Goal: Find specific page/section: Find specific page/section

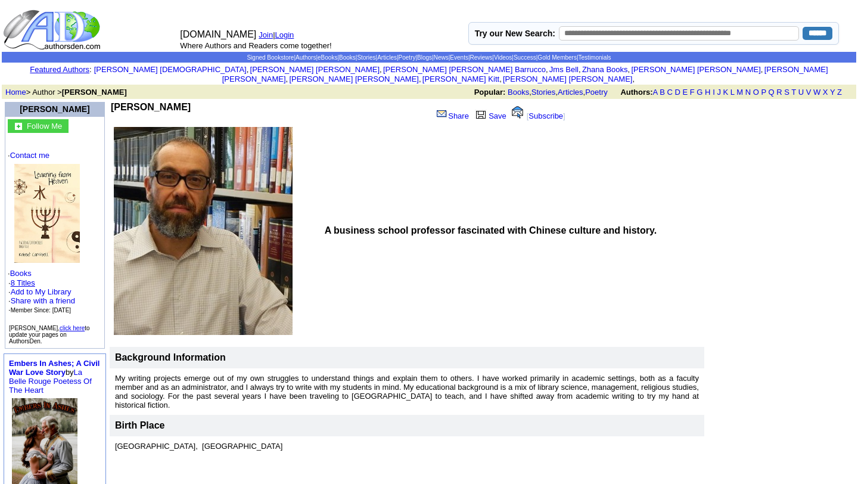
click at [27, 278] on link "8 Titles" at bounding box center [23, 282] width 24 height 9
